Goal: Task Accomplishment & Management: Complete application form

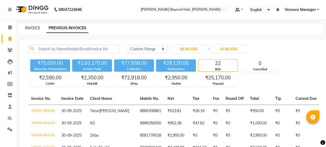
click at [27, 26] on link "INVOICE" at bounding box center [32, 27] width 15 height 5
select select "service"
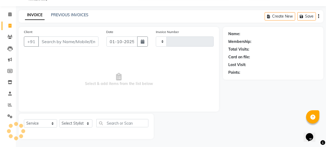
scroll to position [13, 0]
select select "6352"
type input "1229"
select select "48071"
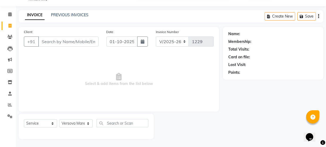
click at [59, 44] on input "Client" at bounding box center [68, 41] width 60 height 10
click at [64, 41] on input "Client" at bounding box center [68, 41] width 60 height 10
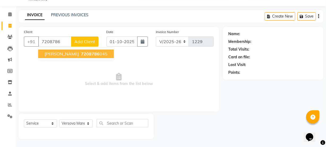
click at [61, 53] on button "Jayshree 7208786 045" at bounding box center [76, 53] width 76 height 8
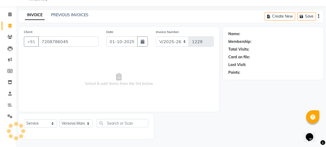
type input "7208786045"
click at [70, 117] on div "Select Service Product Membership Package Voucher Prepaid Gift Card Select Styl…" at bounding box center [86, 125] width 135 height 25
click at [70, 122] on select "Select Stylist ADMIN Avesh Dhara DHRUV DIKSHU SHARMA dipika Fatima MUSKAN VAISH…" at bounding box center [75, 123] width 33 height 8
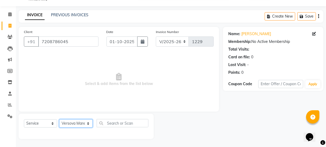
click at [76, 122] on select "Select Stylist ADMIN Avesh Dhara DHRUV DIKSHU SHARMA dipika Fatima MUSKAN VAISH…" at bounding box center [75, 123] width 33 height 8
select select "59568"
click at [59, 119] on select "Select Stylist ADMIN Avesh Dhara DHRUV DIKSHU SHARMA dipika Fatima MUSKAN VAISH…" at bounding box center [75, 123] width 33 height 8
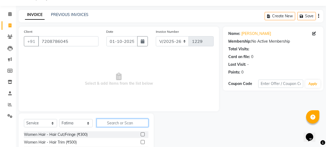
click at [123, 123] on input "text" at bounding box center [123, 122] width 52 height 8
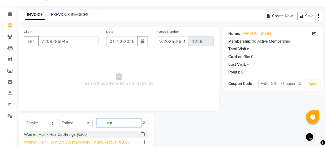
type input "cut"
click at [130, 142] on div "Women Hair - Hair Cut ,Wash,Blowdry Finish/Creative (₹1000)" at bounding box center [77, 142] width 107 height 6
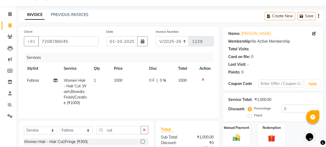
checkbox input "false"
click at [124, 77] on td "1000" at bounding box center [128, 91] width 35 height 34
click at [111, 77] on td "1" at bounding box center [101, 91] width 20 height 34
select select "59568"
drag, startPoint x: 138, startPoint y: 82, endPoint x: 130, endPoint y: 83, distance: 8.5
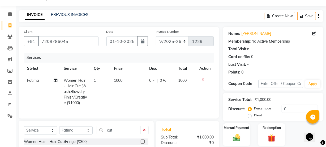
click at [130, 83] on td "1000" at bounding box center [128, 91] width 35 height 34
select select "59568"
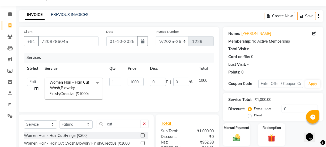
click at [126, 80] on td "1000" at bounding box center [136, 88] width 22 height 28
click at [138, 82] on input "1000" at bounding box center [136, 82] width 16 height 8
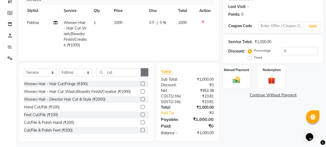
click at [144, 71] on div "Select Service Product Membership Package Voucher Prepaid Gift Card Select Styl…" at bounding box center [86, 102] width 135 height 78
click at [118, 73] on input "cut" at bounding box center [119, 72] width 44 height 8
drag, startPoint x: 118, startPoint y: 73, endPoint x: 84, endPoint y: 82, distance: 34.9
click at [84, 80] on div "Select Service Product Membership Package Voucher Prepaid Gift Card Select Styl…" at bounding box center [86, 74] width 125 height 12
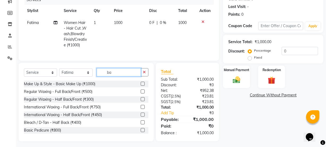
type input "b"
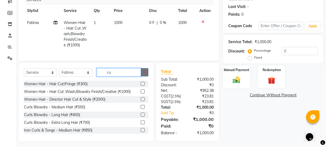
type input "cu"
click at [146, 75] on button "button" at bounding box center [145, 72] width 8 height 8
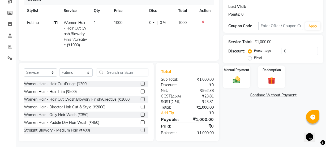
click at [126, 25] on td "1000" at bounding box center [128, 34] width 35 height 34
select select "59568"
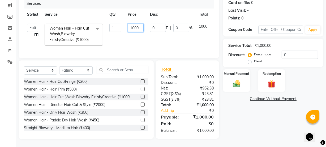
drag, startPoint x: 140, startPoint y: 24, endPoint x: 117, endPoint y: 21, distance: 23.6
click at [117, 21] on tr "ADMIN Avesh Dhara DHRUV DIKSHU SHARMA dipika Fatima MUSKAN VAISH Pratibha RAHUL…" at bounding box center [126, 34] width 205 height 28
type input "1250"
click at [169, 41] on td "0 F | 0 %" at bounding box center [171, 34] width 49 height 28
select select "59568"
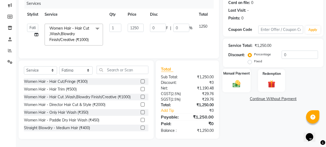
click at [236, 79] on img at bounding box center [236, 83] width 13 height 9
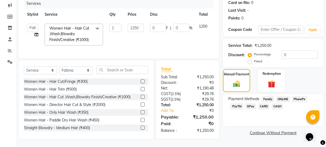
click at [254, 103] on span "GPay" at bounding box center [250, 106] width 11 height 6
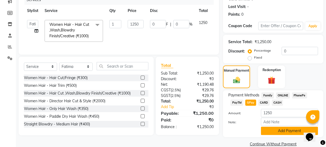
click at [278, 129] on button "Add Payment" at bounding box center [289, 130] width 57 height 8
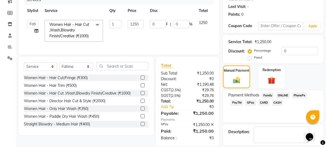
scroll to position [95, 0]
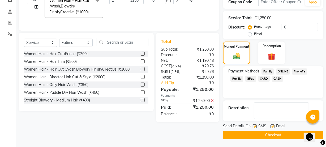
click at [253, 126] on label at bounding box center [255, 126] width 4 height 4
click at [253, 126] on input "checkbox" at bounding box center [254, 126] width 3 height 3
checkbox input "false"
click at [259, 134] on button "Checkout" at bounding box center [273, 135] width 100 height 8
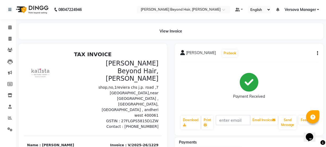
drag, startPoint x: 258, startPoint y: 134, endPoint x: 255, endPoint y: 150, distance: 15.7
click at [255, 146] on html "08047224946 Select Location × Kalista Beyond Hair, Andheri West Default Panel M…" at bounding box center [163, 73] width 326 height 147
click at [11, 40] on icon at bounding box center [9, 39] width 3 height 4
select select "service"
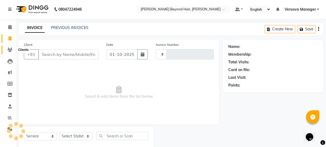
scroll to position [13, 0]
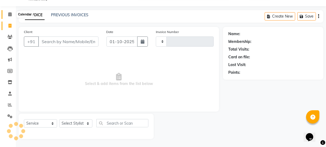
click at [9, 14] on icon at bounding box center [9, 14] width 3 height 4
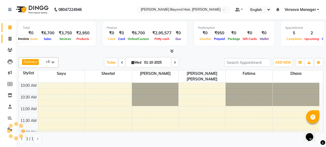
click at [11, 39] on icon at bounding box center [9, 39] width 3 height 4
select select "service"
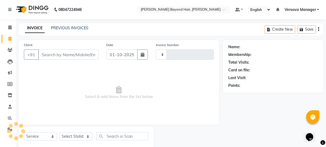
click at [55, 54] on input "Client" at bounding box center [68, 54] width 60 height 10
type input "9"
type input "1230"
select select "6352"
type input "91"
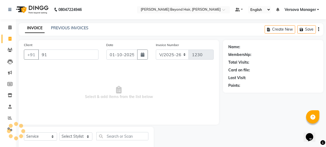
select select "48071"
type input "9136600963"
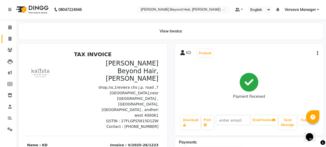
click at [11, 39] on icon at bounding box center [9, 39] width 3 height 4
select select "6352"
select select "service"
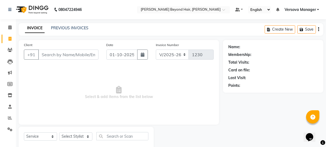
scroll to position [13, 0]
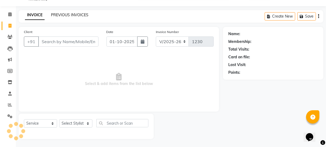
click at [63, 15] on link "PREVIOUS INVOICES" at bounding box center [69, 14] width 37 height 5
